Goal: Task Accomplishment & Management: Manage account settings

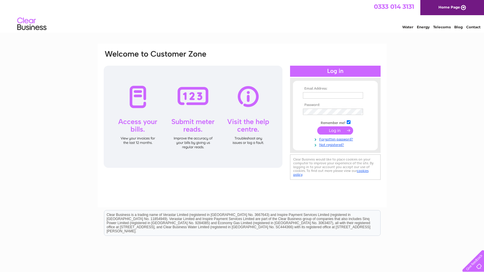
type input "[EMAIL_ADDRESS][DOMAIN_NAME]"
click at [136, 103] on div at bounding box center [193, 117] width 179 height 102
click at [333, 133] on input "submit" at bounding box center [335, 131] width 36 height 8
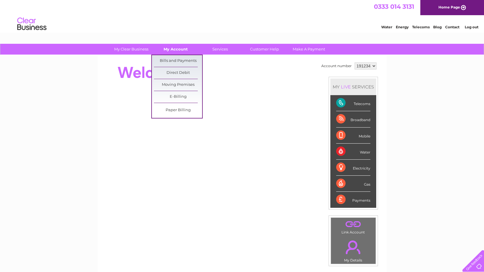
click at [178, 48] on link "My Account" at bounding box center [176, 49] width 48 height 11
click at [176, 57] on link "Bills and Payments" at bounding box center [178, 61] width 48 height 12
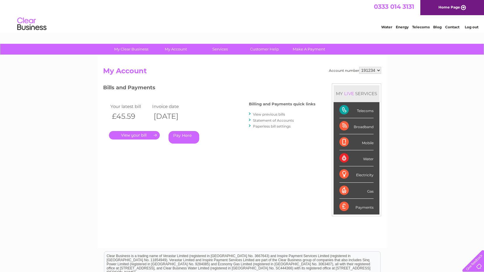
click at [131, 138] on link "." at bounding box center [134, 135] width 51 height 8
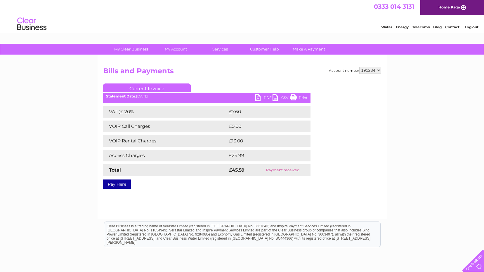
click at [268, 95] on link "PDF" at bounding box center [264, 98] width 18 height 8
